Goal: Task Accomplishment & Management: Use online tool/utility

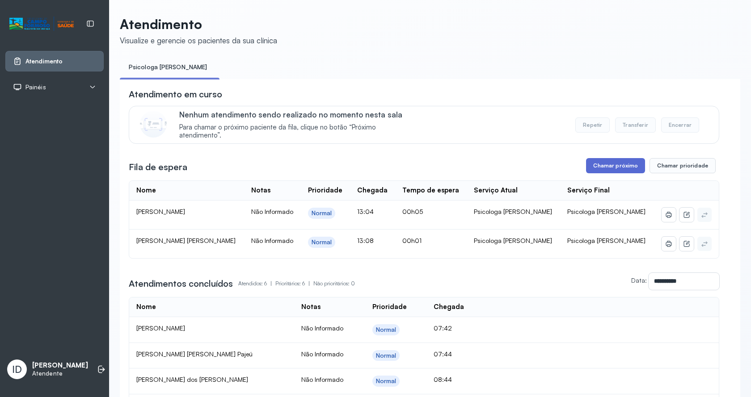
click at [602, 172] on button "Chamar próximo" at bounding box center [615, 165] width 59 height 15
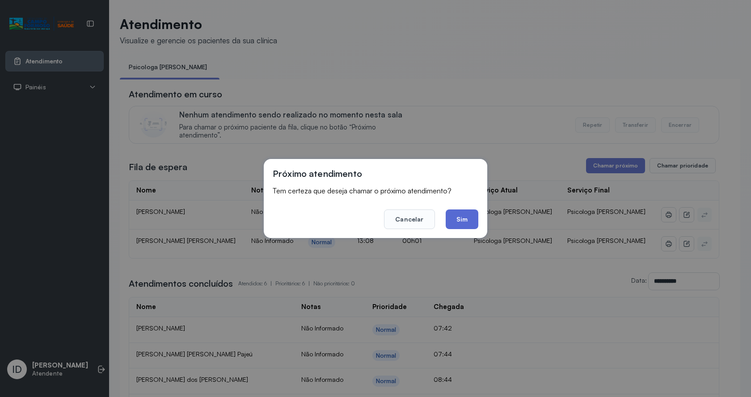
click at [458, 213] on button "Sim" at bounding box center [462, 220] width 33 height 20
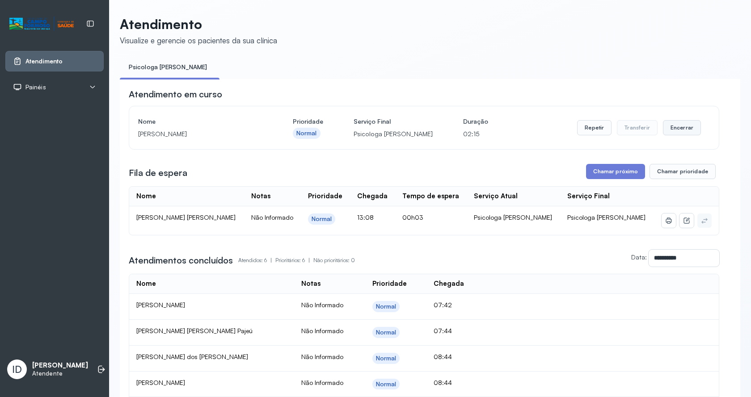
click at [687, 124] on button "Encerrar" at bounding box center [682, 127] width 38 height 15
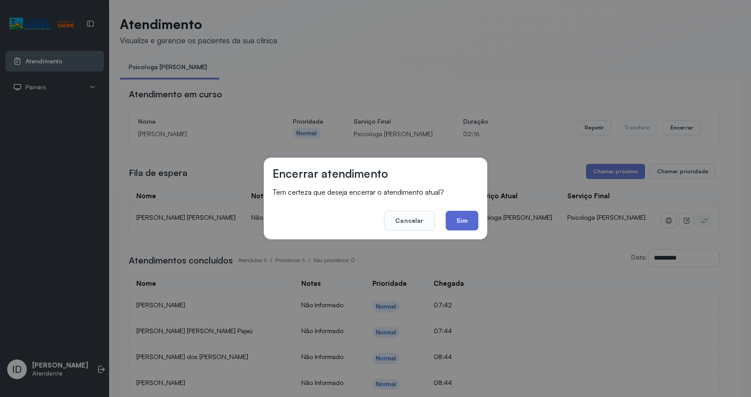
click at [467, 222] on button "Sim" at bounding box center [462, 221] width 33 height 20
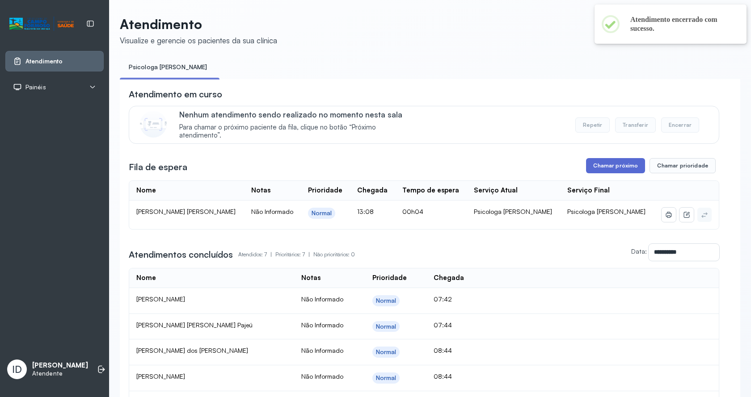
click at [600, 171] on button "Chamar próximo" at bounding box center [615, 165] width 59 height 15
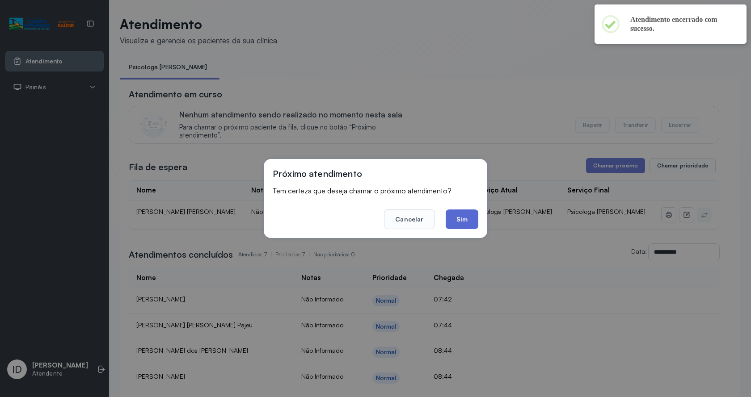
click at [464, 220] on button "Sim" at bounding box center [462, 220] width 33 height 20
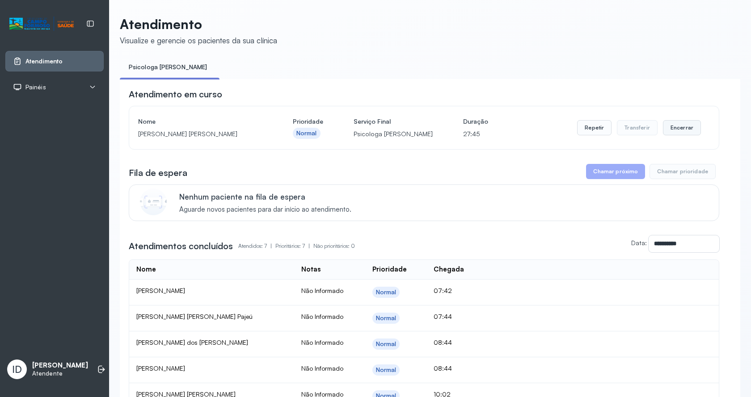
click at [678, 135] on button "Encerrar" at bounding box center [682, 127] width 38 height 15
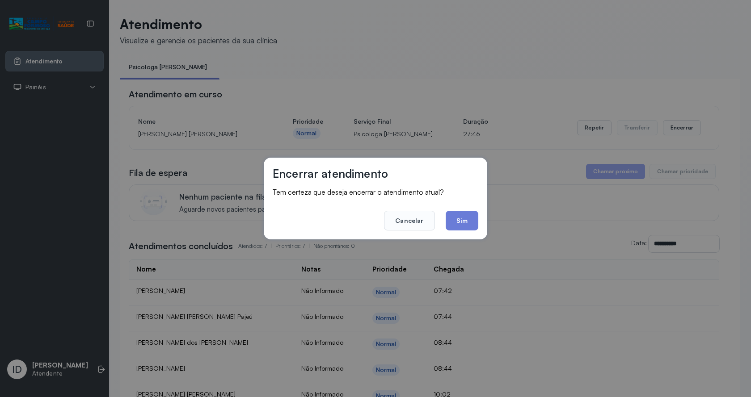
drag, startPoint x: 472, startPoint y: 222, endPoint x: 472, endPoint y: 209, distance: 13.4
click at [471, 222] on button "Sim" at bounding box center [462, 221] width 33 height 20
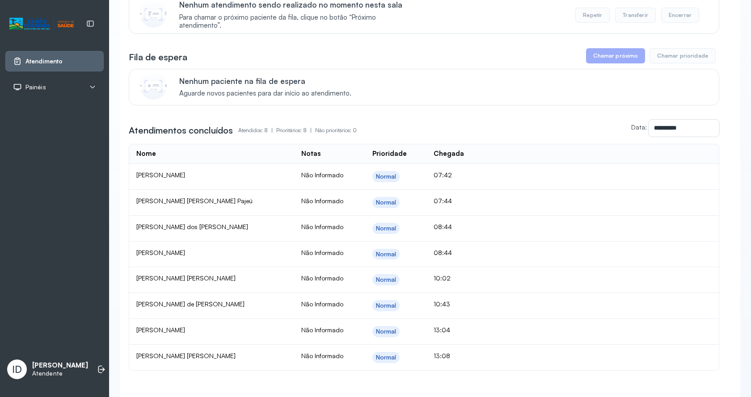
scroll to position [175, 0]
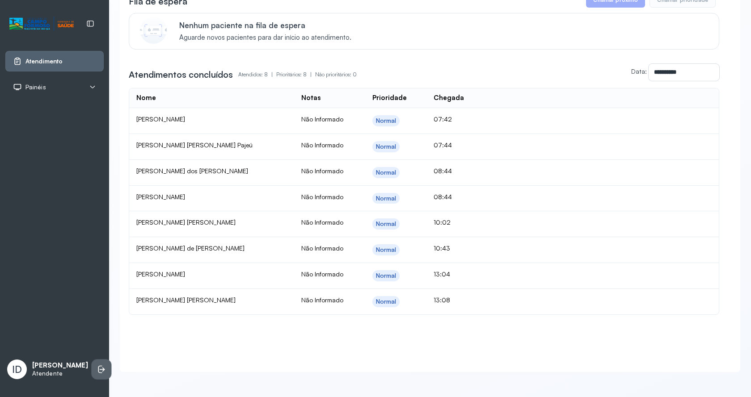
click at [97, 365] on icon at bounding box center [101, 369] width 9 height 9
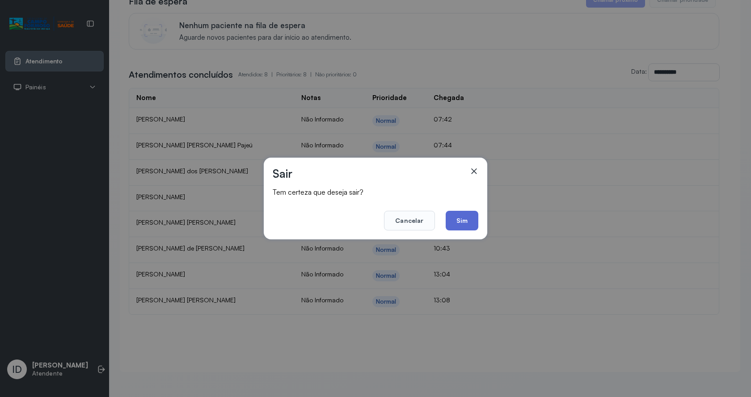
click at [463, 219] on button "Sim" at bounding box center [462, 221] width 33 height 20
